Goal: Task Accomplishment & Management: Manage account settings

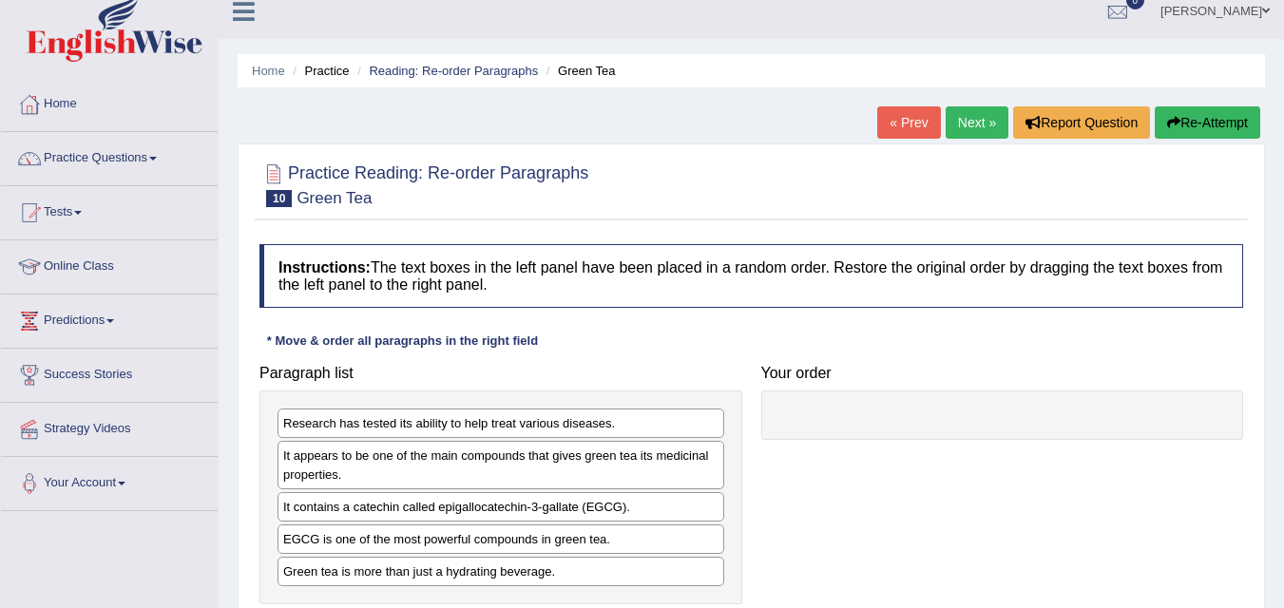
scroll to position [4, 0]
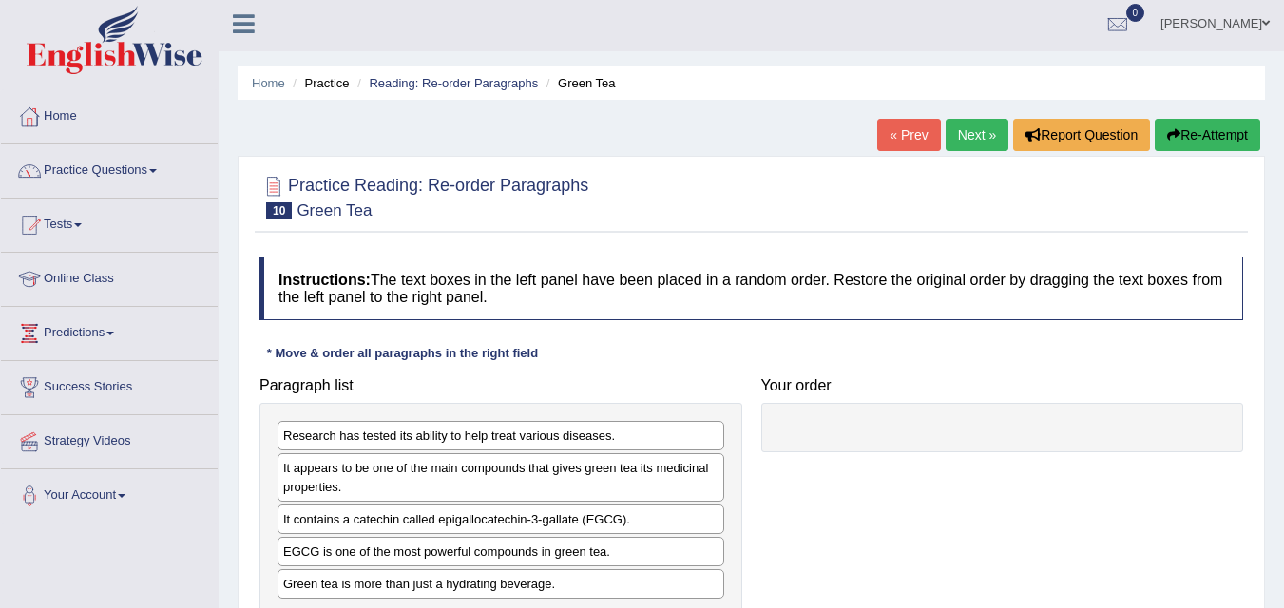
click at [181, 175] on link "Practice Questions" at bounding box center [109, 169] width 217 height 48
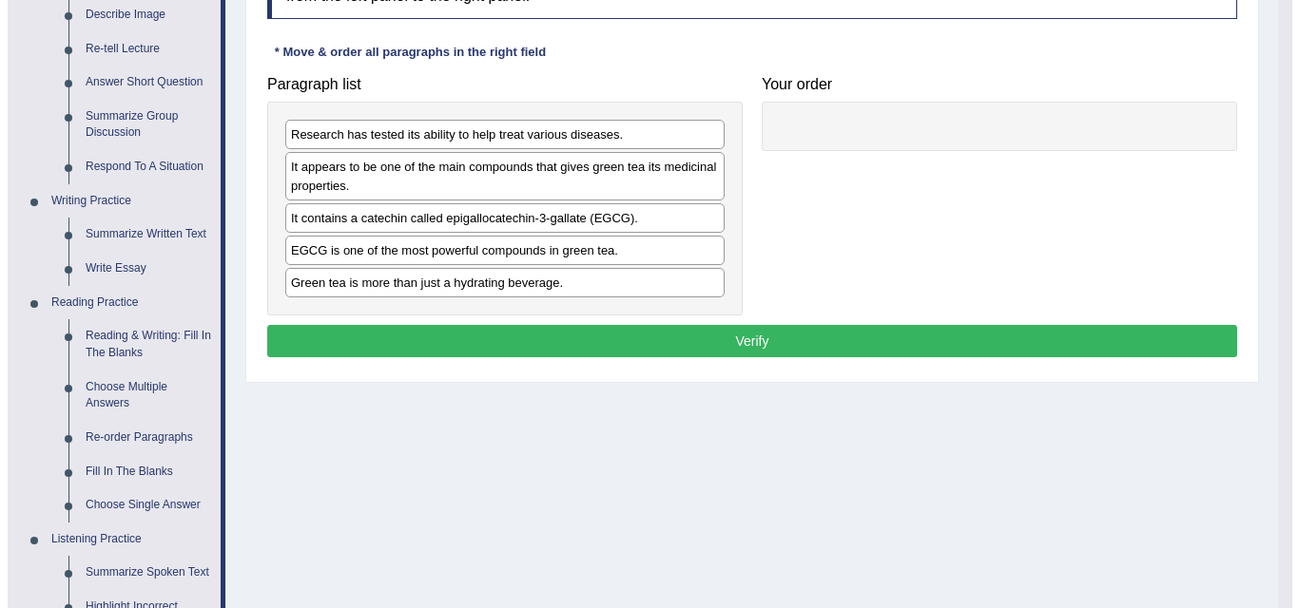
scroll to position [300, 0]
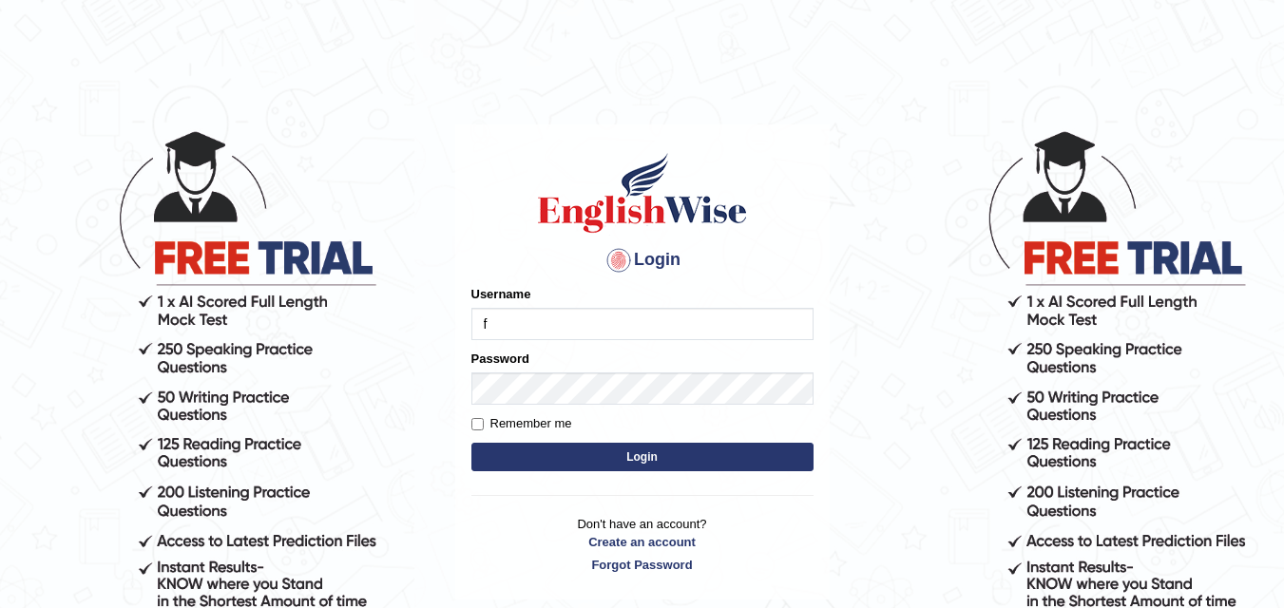
type input "Fely_1975"
click at [651, 464] on button "Login" at bounding box center [643, 457] width 342 height 29
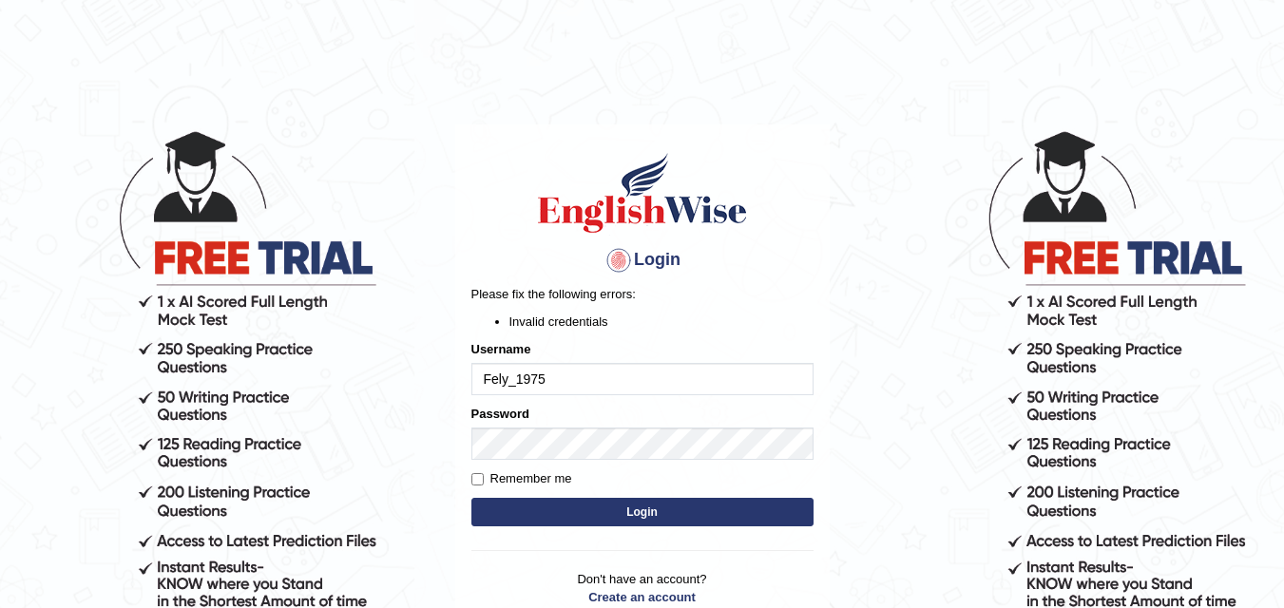
click at [641, 508] on button "Login" at bounding box center [643, 512] width 342 height 29
